Goal: Find specific page/section: Find specific page/section

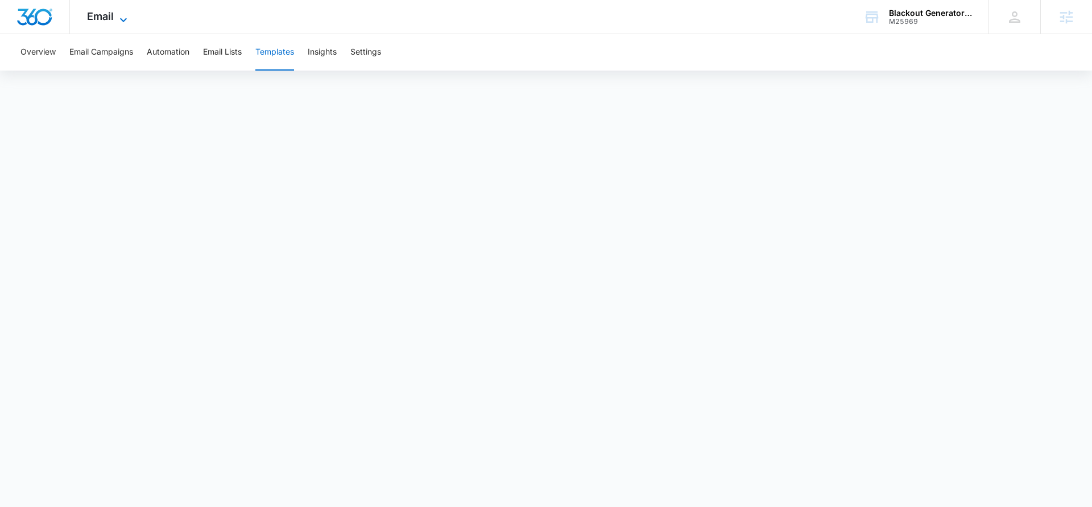
click at [125, 19] on icon at bounding box center [123, 20] width 7 height 4
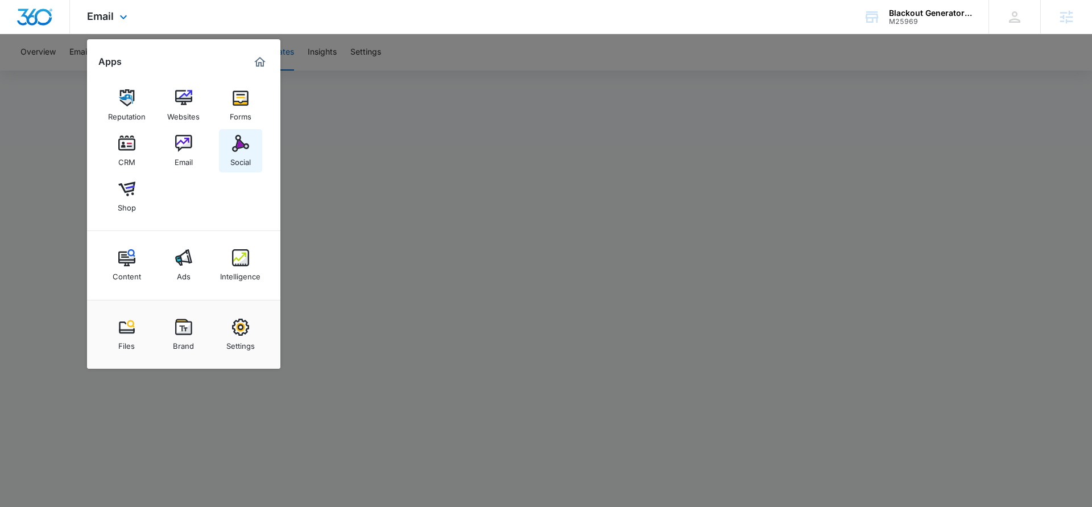
click at [238, 148] on img at bounding box center [240, 143] width 17 height 17
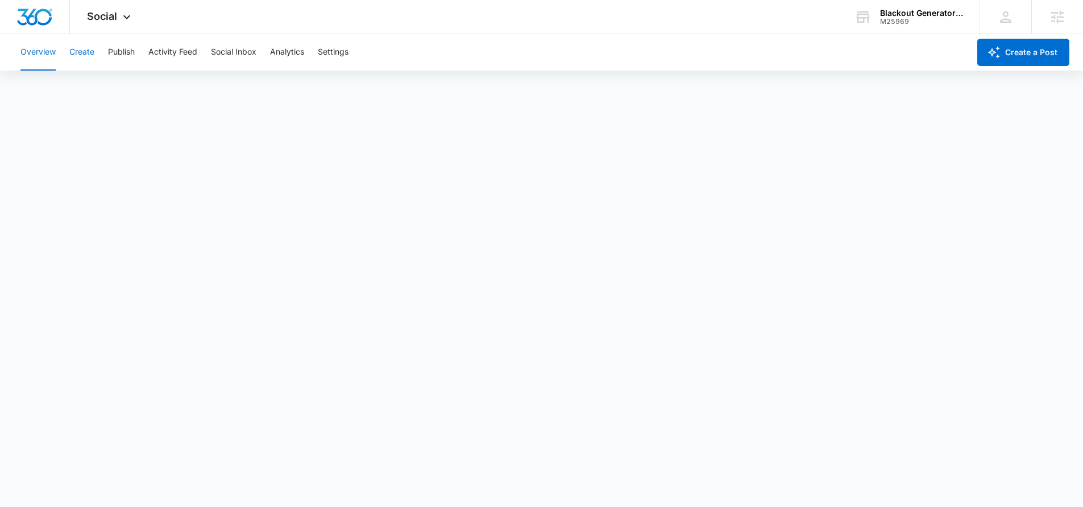
click at [82, 50] on button "Create" at bounding box center [81, 52] width 25 height 36
click at [128, 51] on button "Publish" at bounding box center [121, 52] width 27 height 36
click at [86, 53] on button "Create" at bounding box center [81, 52] width 25 height 36
click at [107, 90] on button "Approvals" at bounding box center [111, 87] width 38 height 32
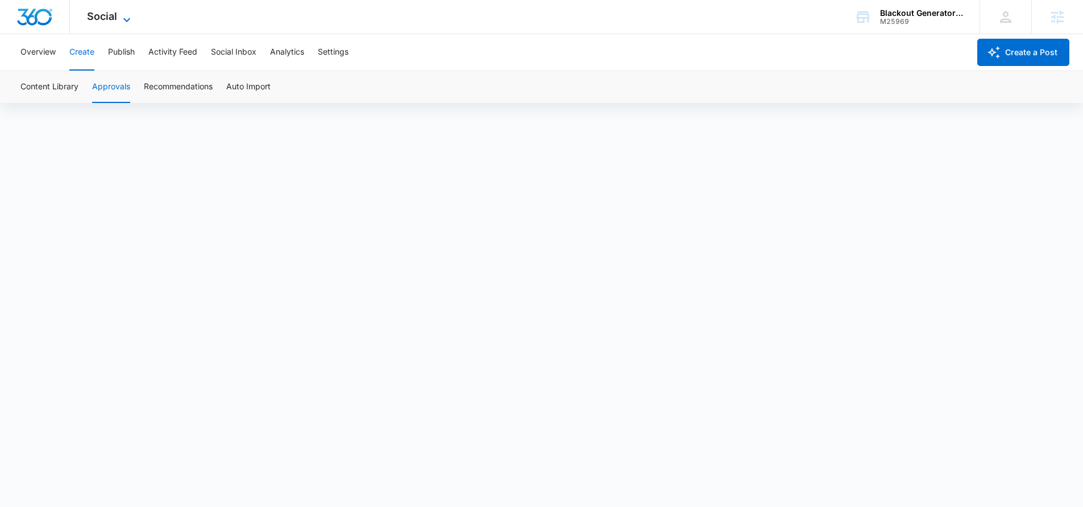
click at [131, 13] on icon at bounding box center [127, 20] width 14 height 14
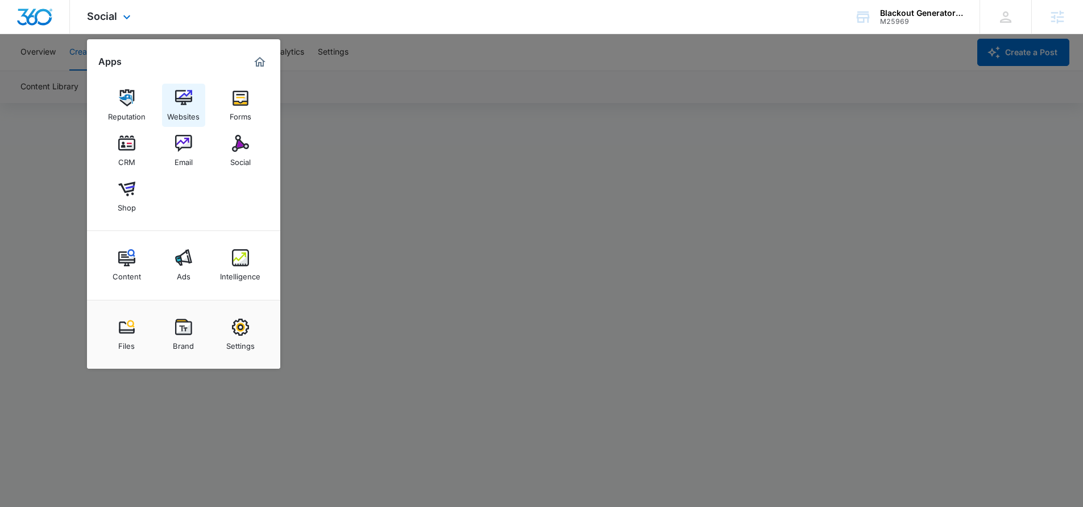
click at [190, 101] on img at bounding box center [183, 97] width 17 height 17
